Goal: Find specific page/section: Find specific page/section

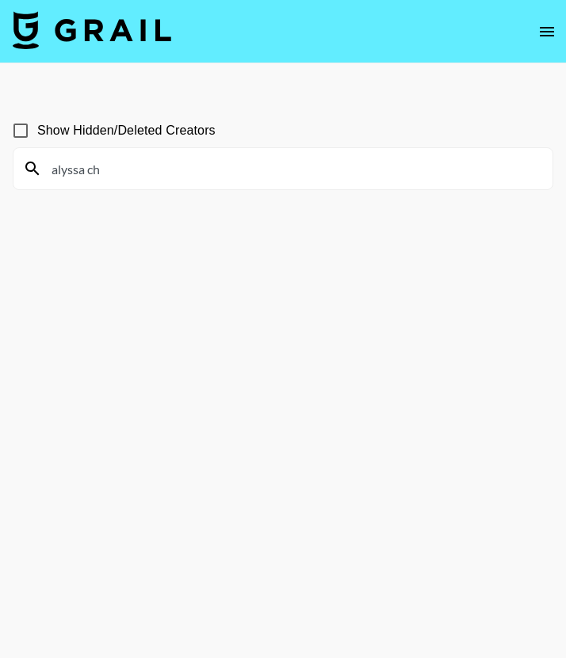
drag, startPoint x: 104, startPoint y: 169, endPoint x: 6, endPoint y: 169, distance: 98.2
click at [2, 169] on div "Show Hidden/Deleted Creators alyssa ch" at bounding box center [283, 367] width 566 height 532
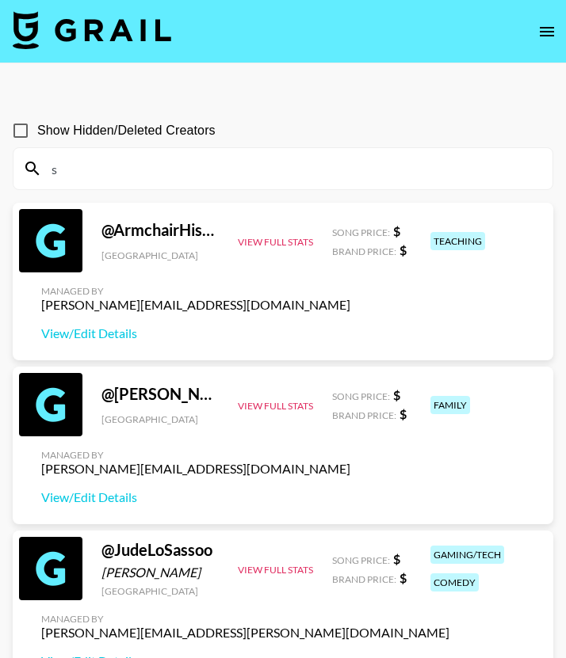
type input "s"
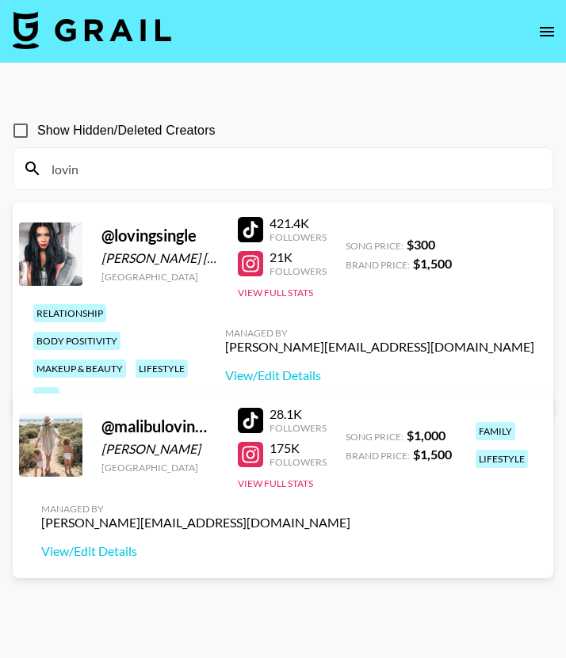
drag, startPoint x: 92, startPoint y: 177, endPoint x: 6, endPoint y: 178, distance: 86.4
click at [6, 178] on div "Show Hidden/Deleted Creators lovin @ lovingsingle [PERSON_NAME] [PERSON_NAME] […" at bounding box center [283, 367] width 566 height 532
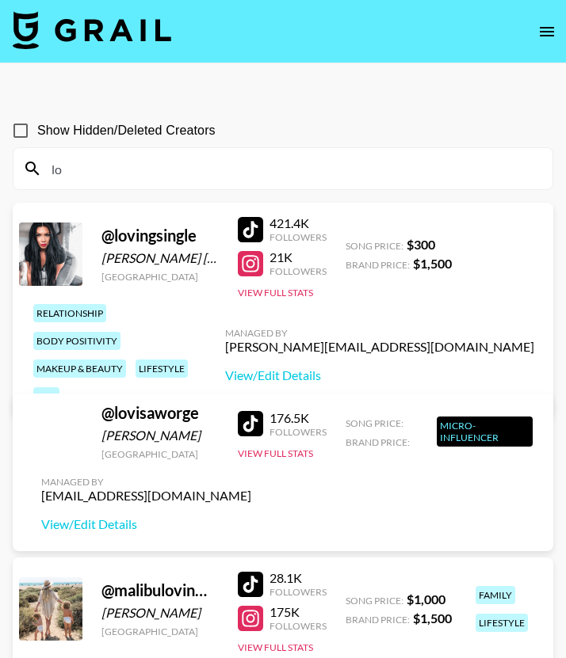
type input "l"
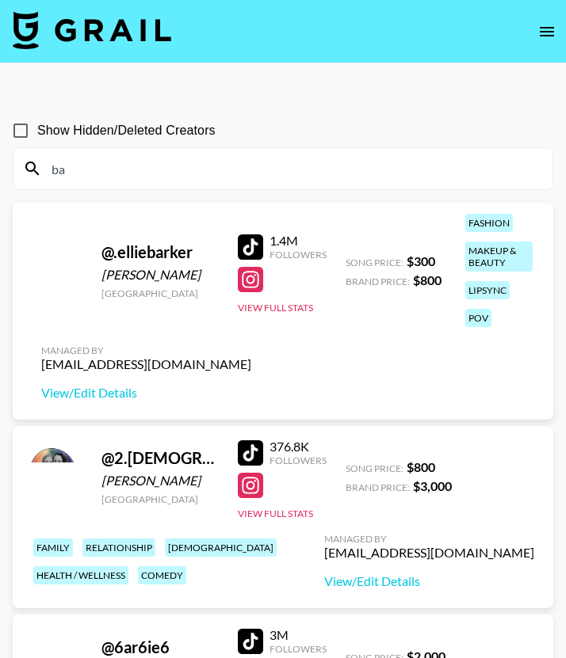
type input "b"
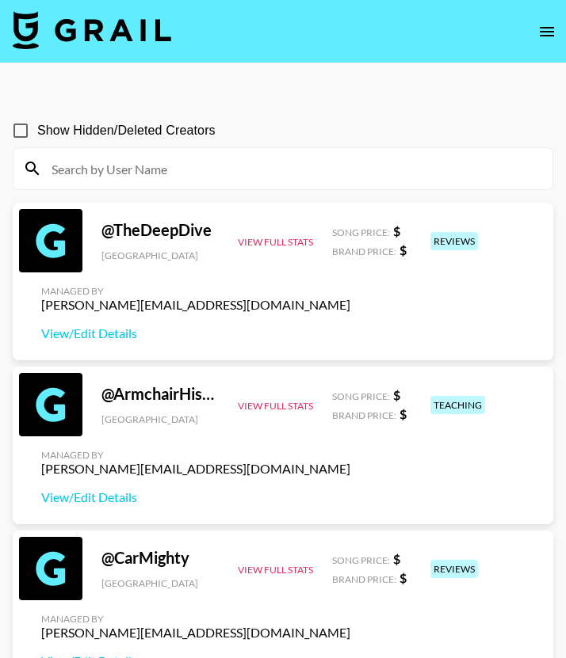
click at [132, 169] on input at bounding box center [292, 168] width 501 height 25
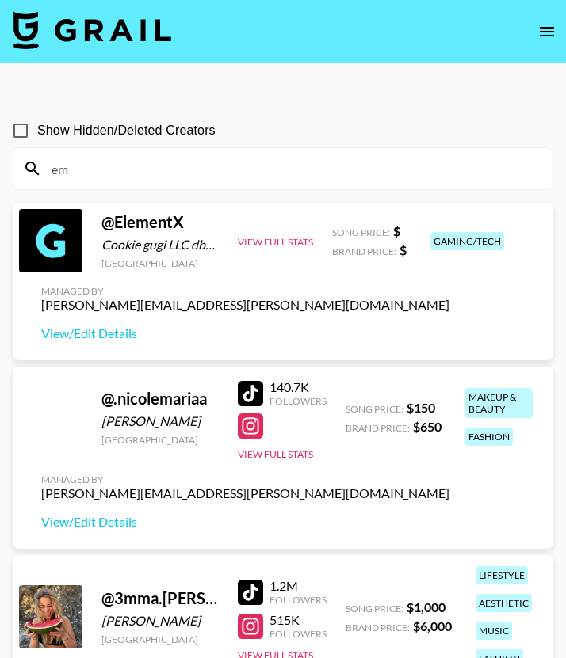
type input "e"
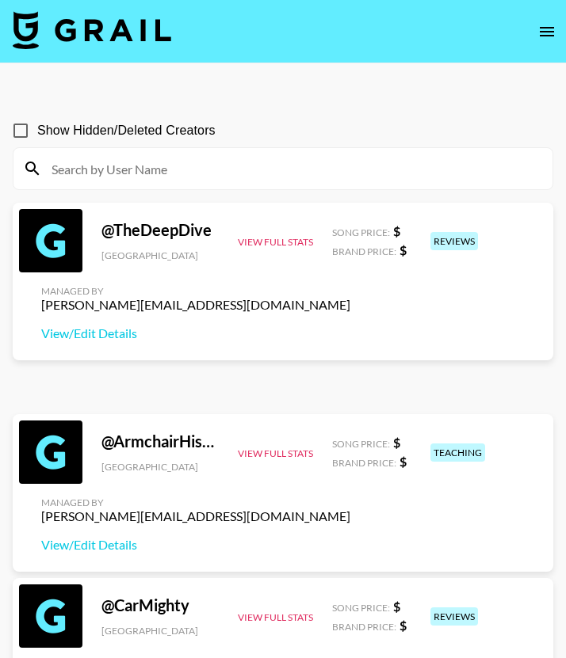
type input "n"
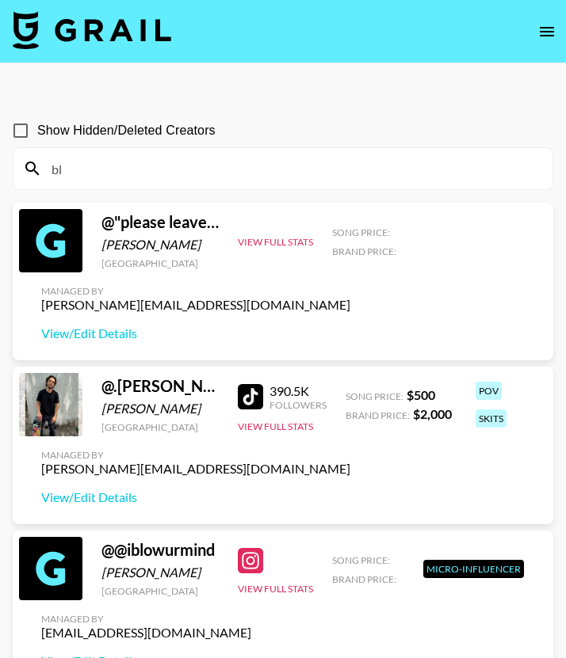
type input "b"
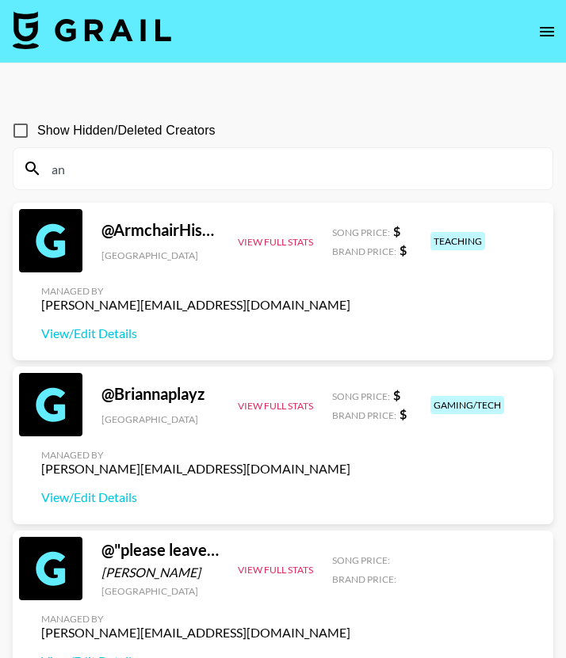
type input "a"
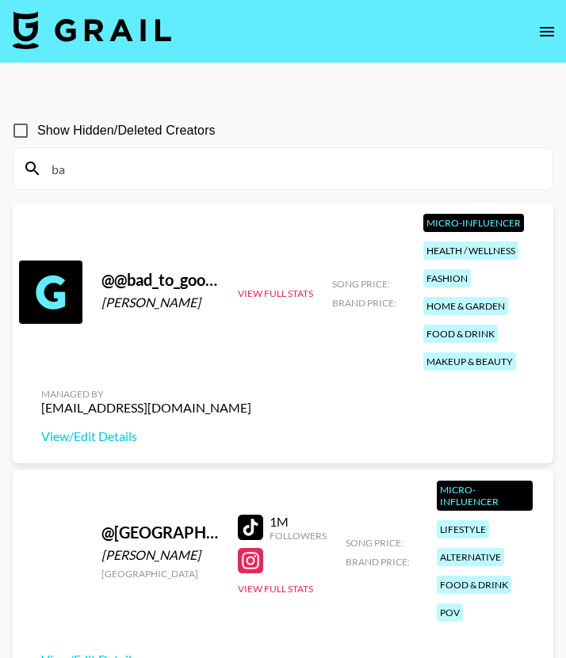
type input "b"
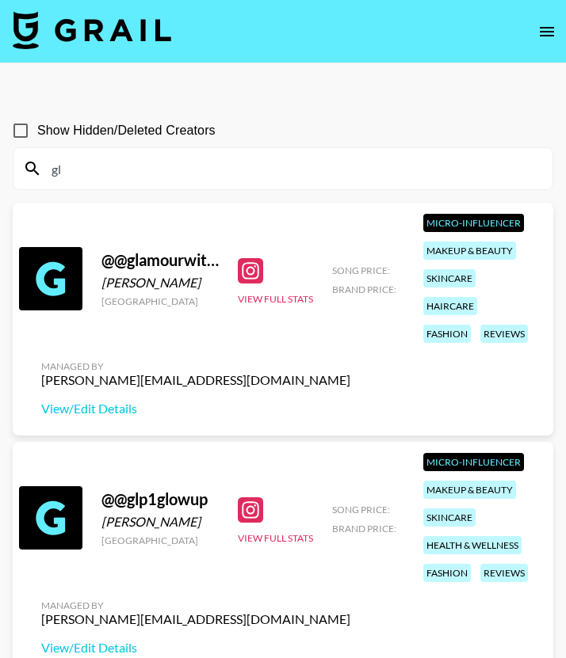
type input "g"
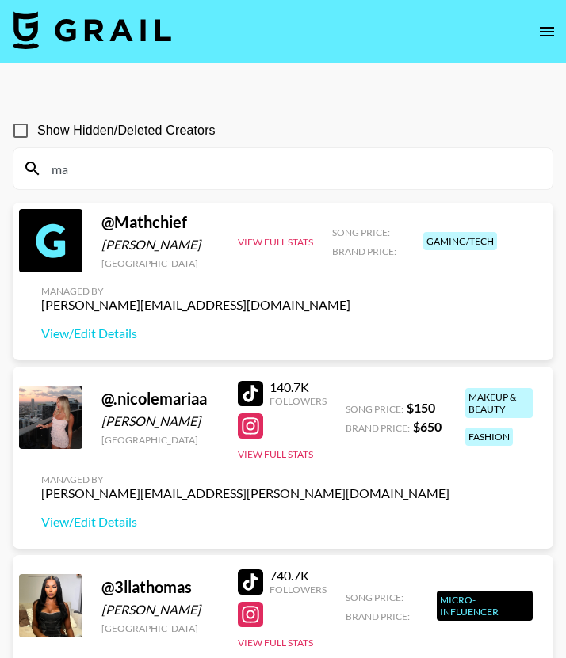
type input "m"
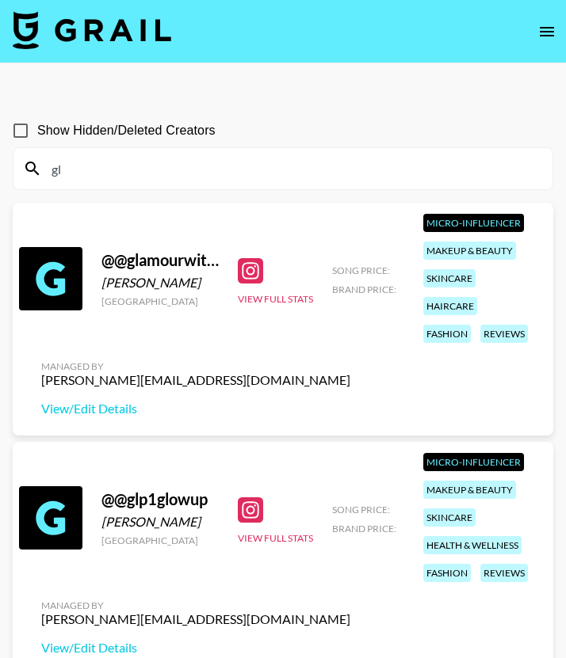
type input "g"
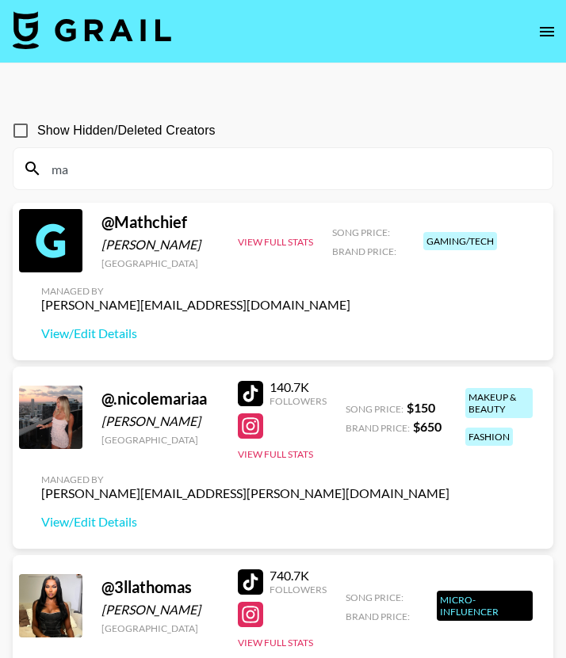
type input "m"
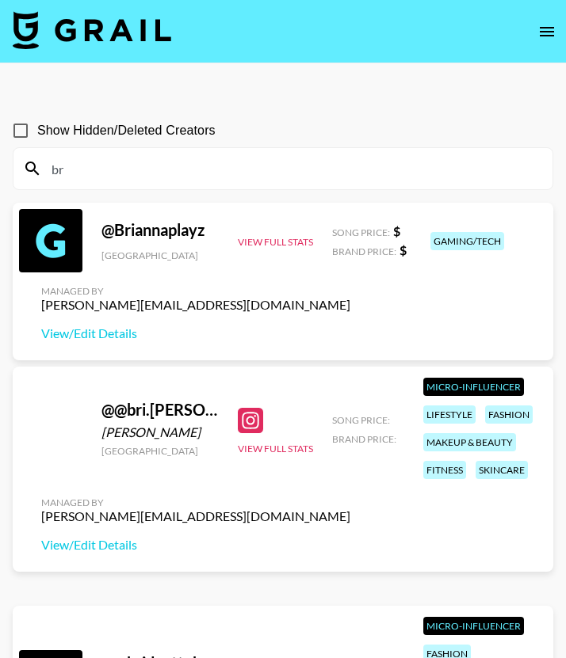
type input "b"
